Goal: Find contact information: Find contact information

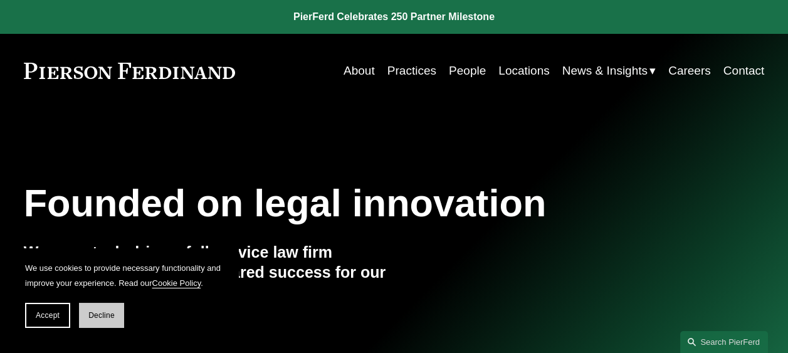
click at [105, 313] on span "Decline" at bounding box center [101, 315] width 26 height 9
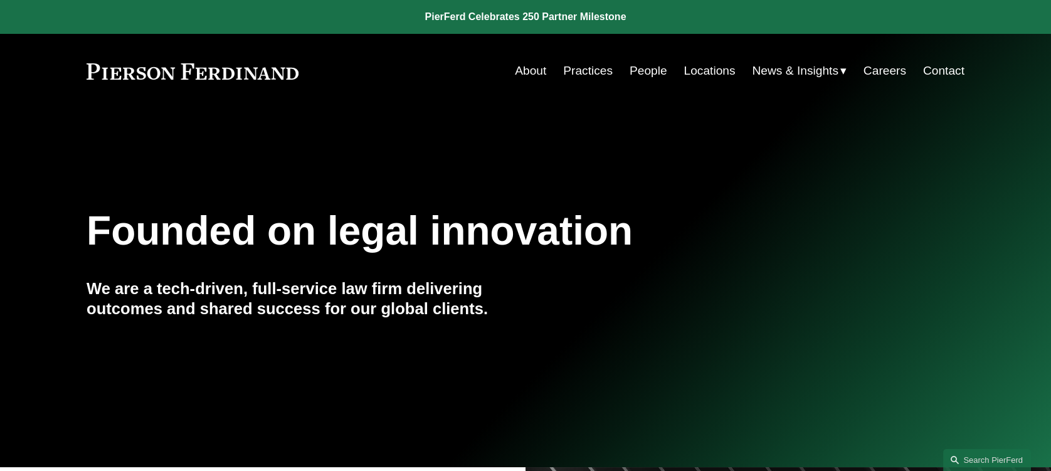
drag, startPoint x: 775, startPoint y: 0, endPoint x: 729, endPoint y: 401, distance: 404.1
click at [729, 353] on div "Founded on legal innovation We are a tech-driven, full-service law firm deliver…" at bounding box center [525, 288] width 1051 height 359
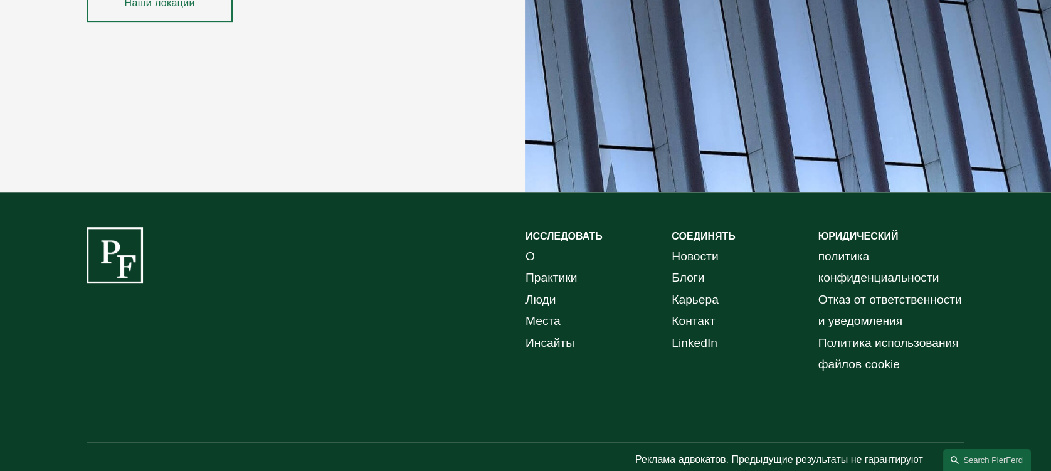
scroll to position [2439, 0]
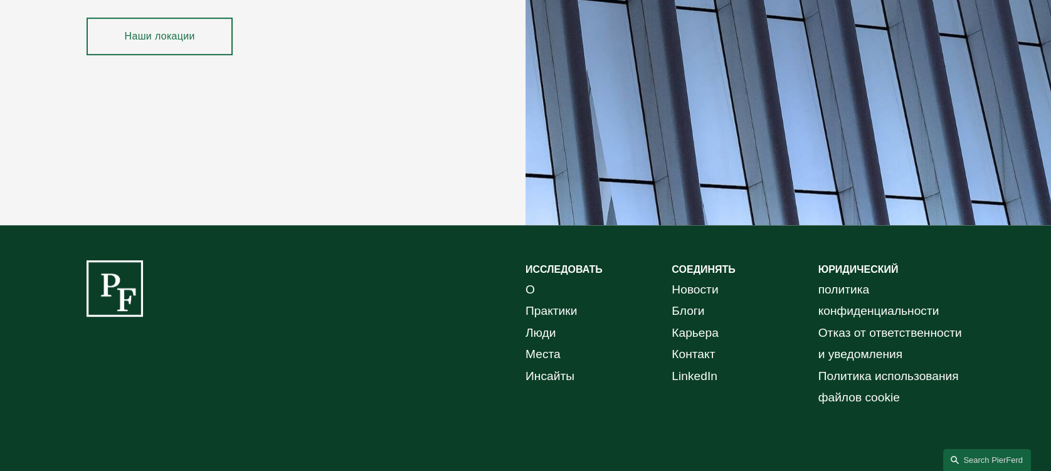
click at [689, 347] on font "Контакт" at bounding box center [693, 353] width 43 height 13
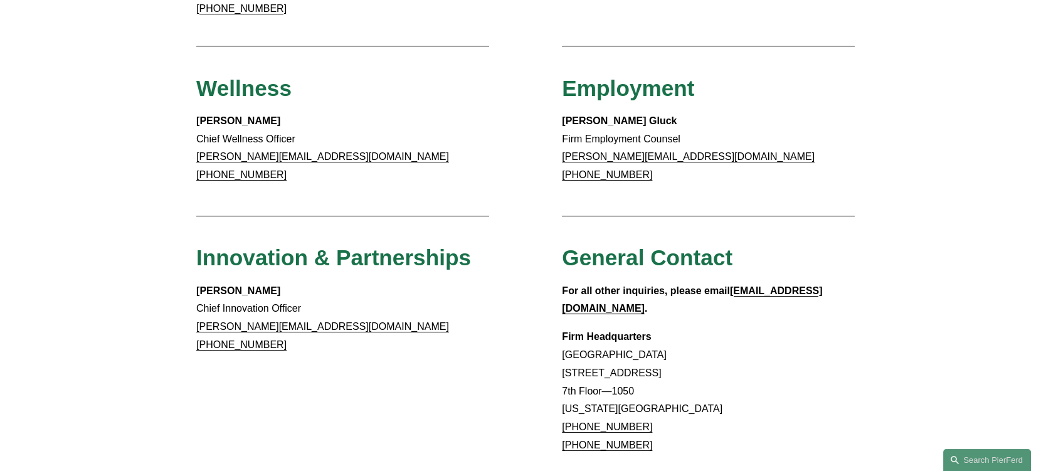
scroll to position [940, 0]
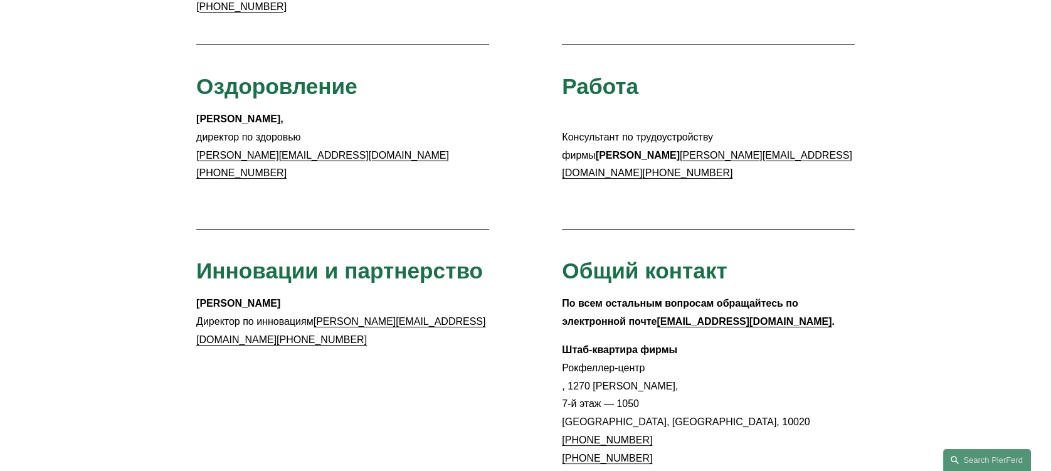
scroll to position [1016, 0]
